Goal: Information Seeking & Learning: Learn about a topic

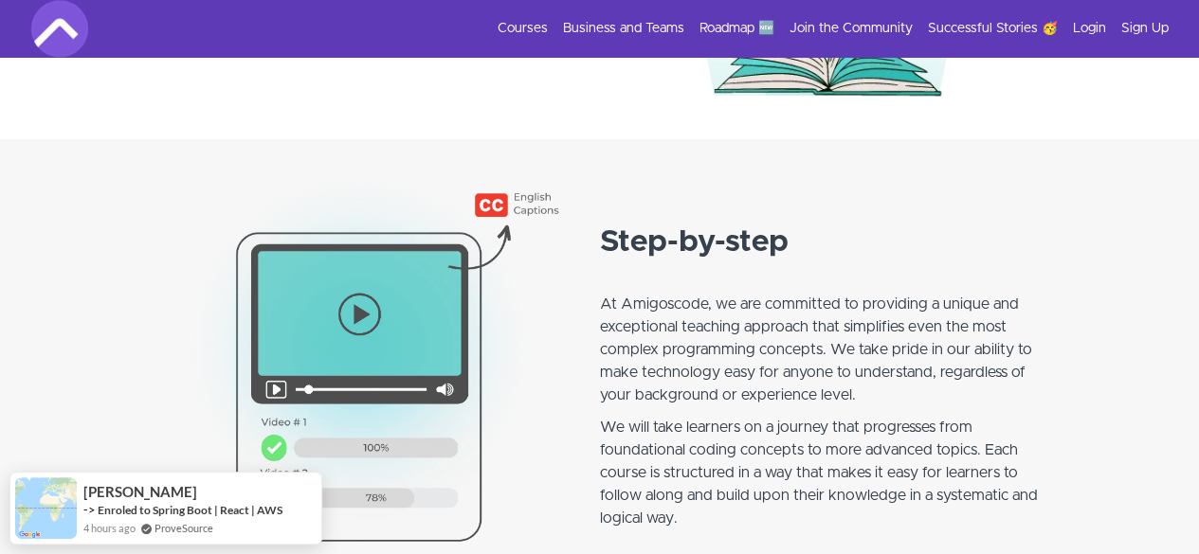
scroll to position [1516, 0]
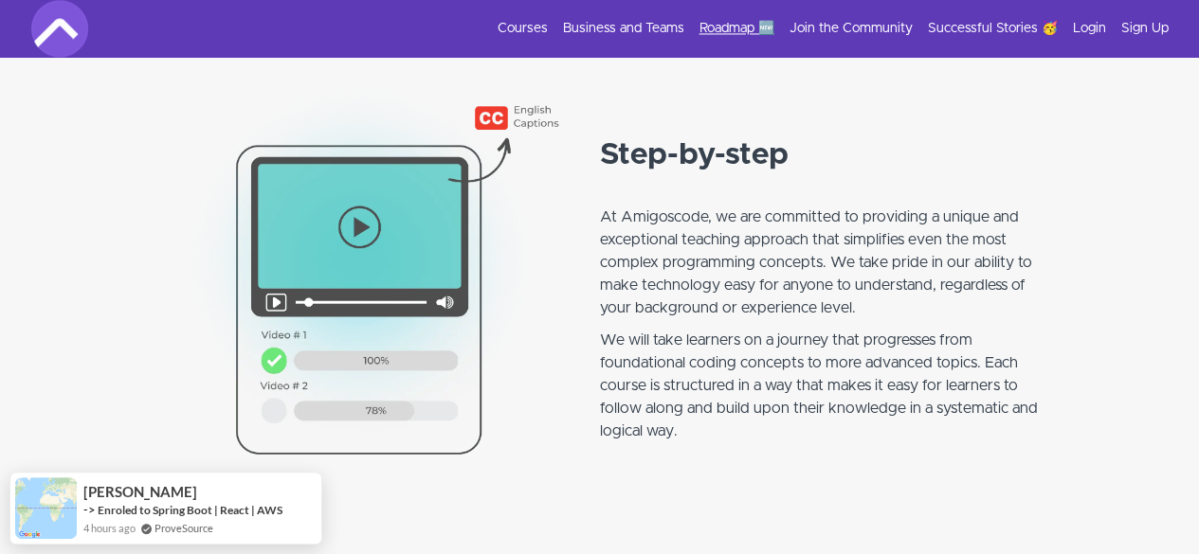
click at [758, 27] on link "Roadmap 🆕" at bounding box center [736, 28] width 75 height 19
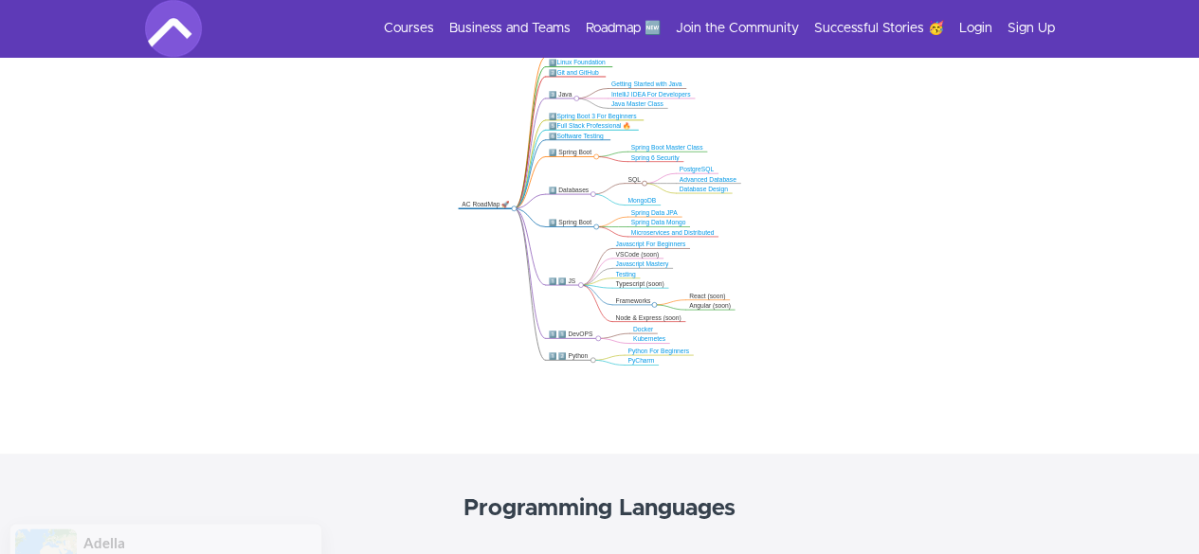
scroll to position [356, 0]
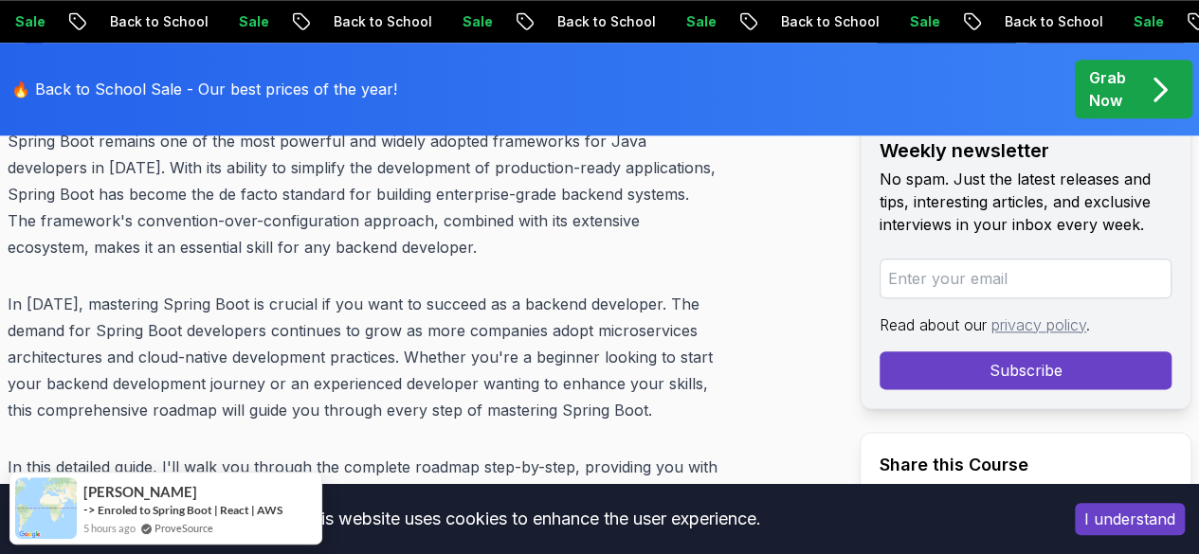
scroll to position [853, 0]
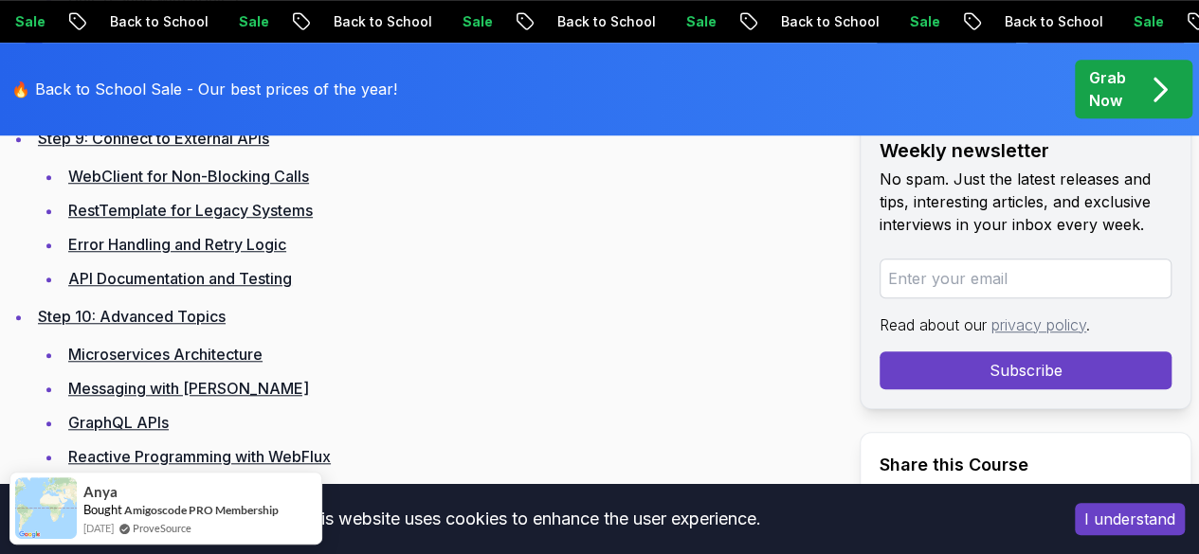
scroll to position [4359, 0]
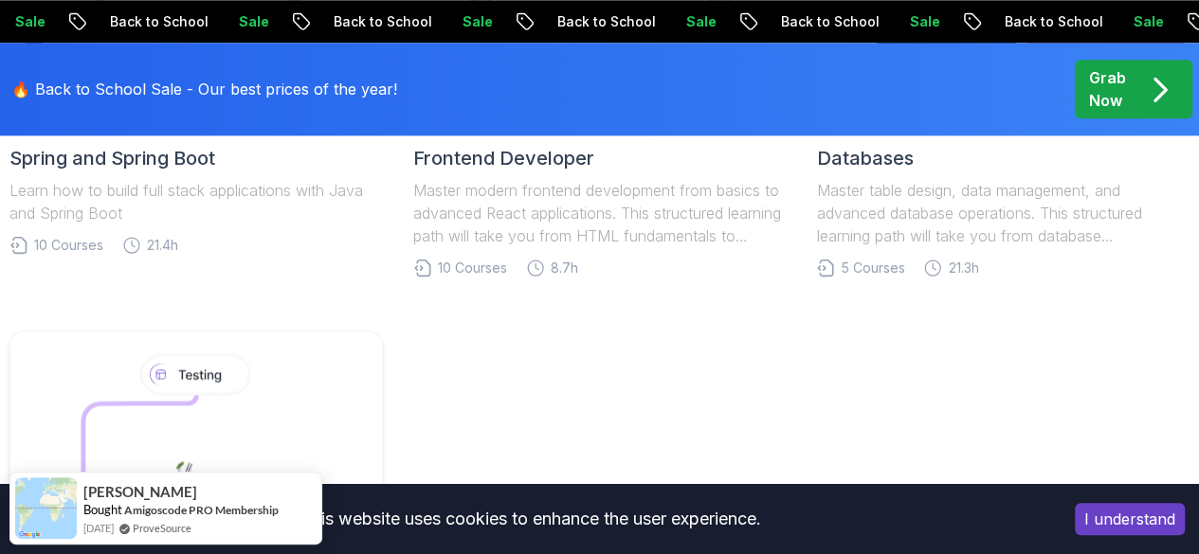
scroll to position [1327, 0]
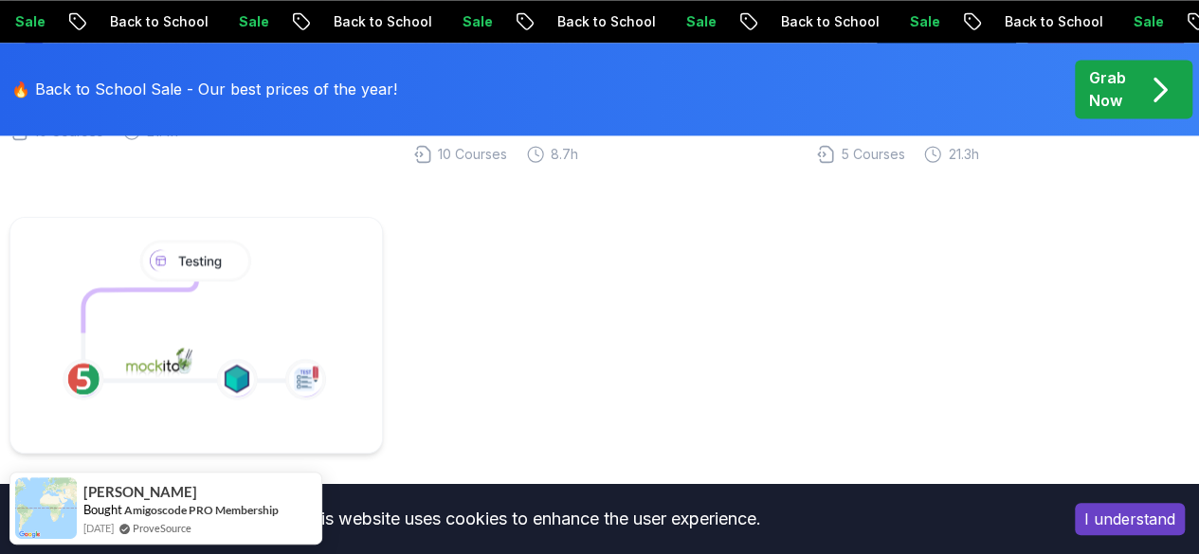
click at [1171, 523] on button "I understand" at bounding box center [1130, 519] width 110 height 32
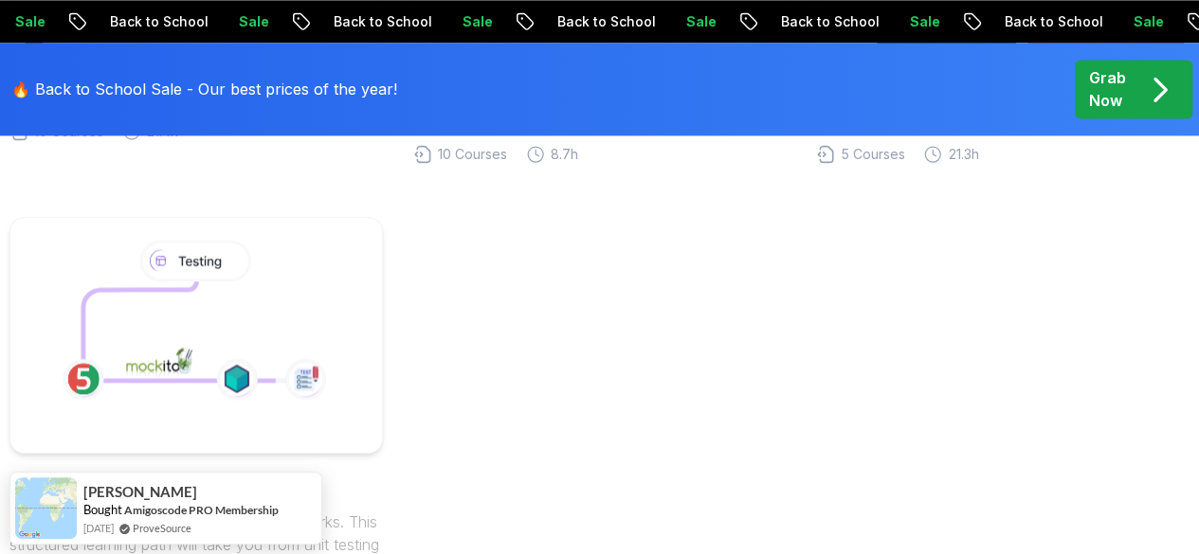
scroll to position [726, 0]
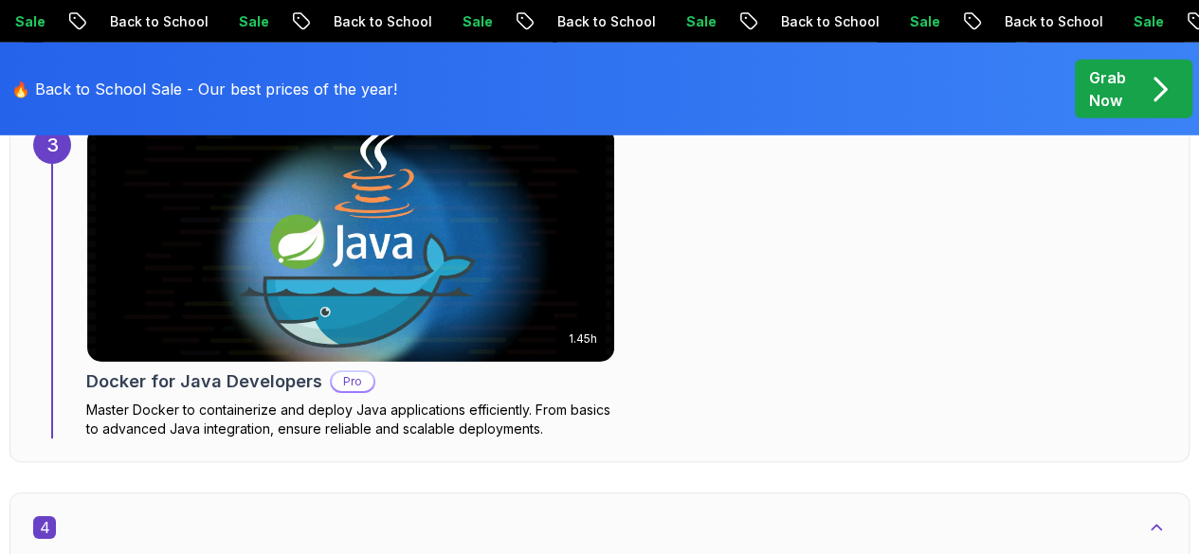
scroll to position [2938, 0]
